Goal: Task Accomplishment & Management: Manage account settings

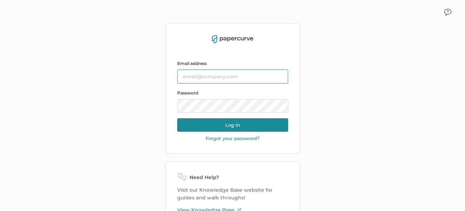
type input "[EMAIL_ADDRESS][DOMAIN_NAME]"
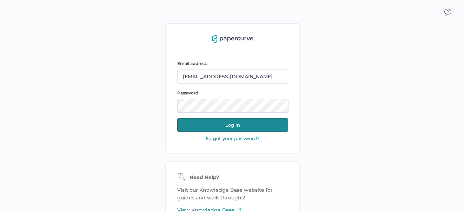
click at [222, 125] on button "Log in" at bounding box center [232, 124] width 111 height 13
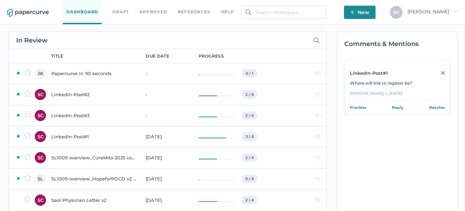
click at [83, 94] on div "LinkedIn-Post#2" at bounding box center [94, 94] width 86 height 8
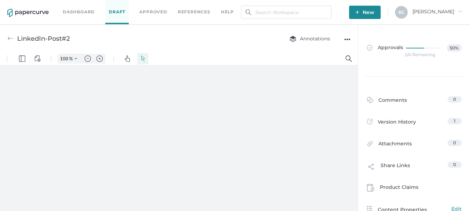
type input "86"
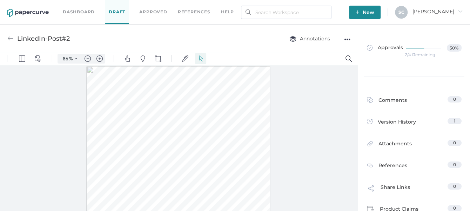
click at [9, 38] on img at bounding box center [10, 38] width 6 height 6
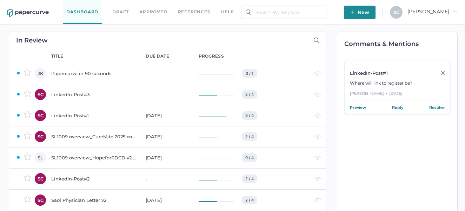
click at [79, 112] on div "LinkedIn-Post#1" at bounding box center [94, 115] width 86 height 8
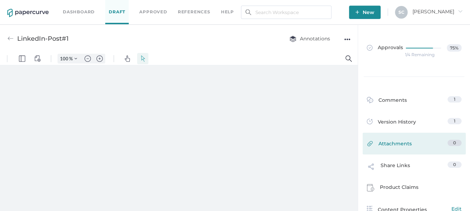
type input "86"
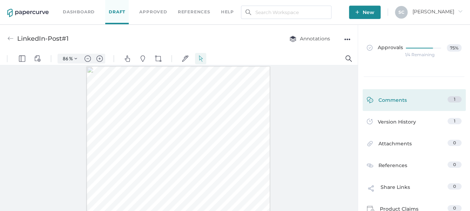
click at [436, 102] on link "Comments 1" at bounding box center [414, 101] width 95 height 11
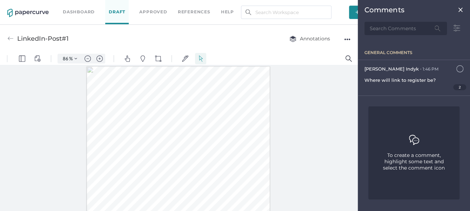
scroll to position [3, 0]
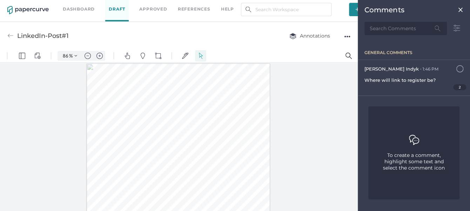
click at [459, 12] on img at bounding box center [461, 10] width 6 height 6
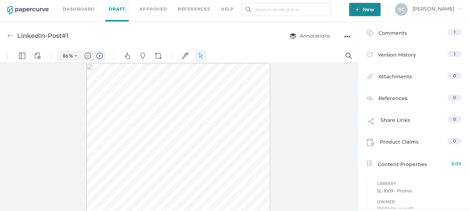
click at [9, 36] on img at bounding box center [10, 36] width 6 height 6
click at [10, 37] on img at bounding box center [10, 36] width 6 height 6
click at [76, 9] on link "Dashboard" at bounding box center [79, 9] width 32 height 8
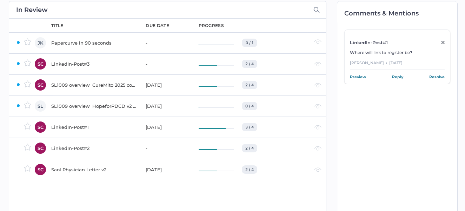
scroll to position [20, 0]
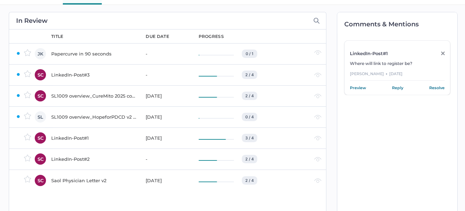
click at [106, 114] on div "SL1009 overview_HopeforPDCD v2 for PRC [DATE]" at bounding box center [94, 117] width 86 height 8
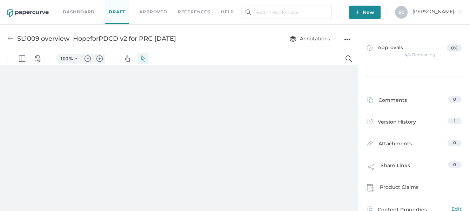
type input "86"
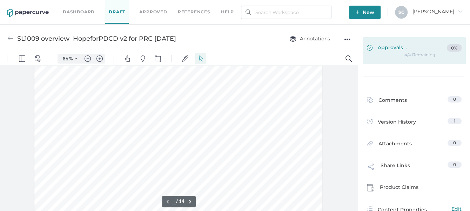
type input "1"
click at [393, 46] on span "Approvals" at bounding box center [385, 48] width 36 height 8
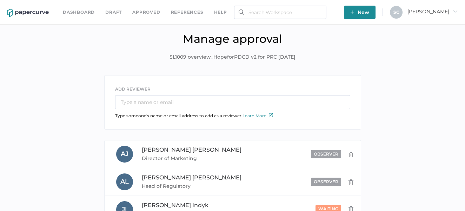
click at [74, 8] on link "Dashboard" at bounding box center [79, 12] width 32 height 8
